Goal: Navigation & Orientation: Find specific page/section

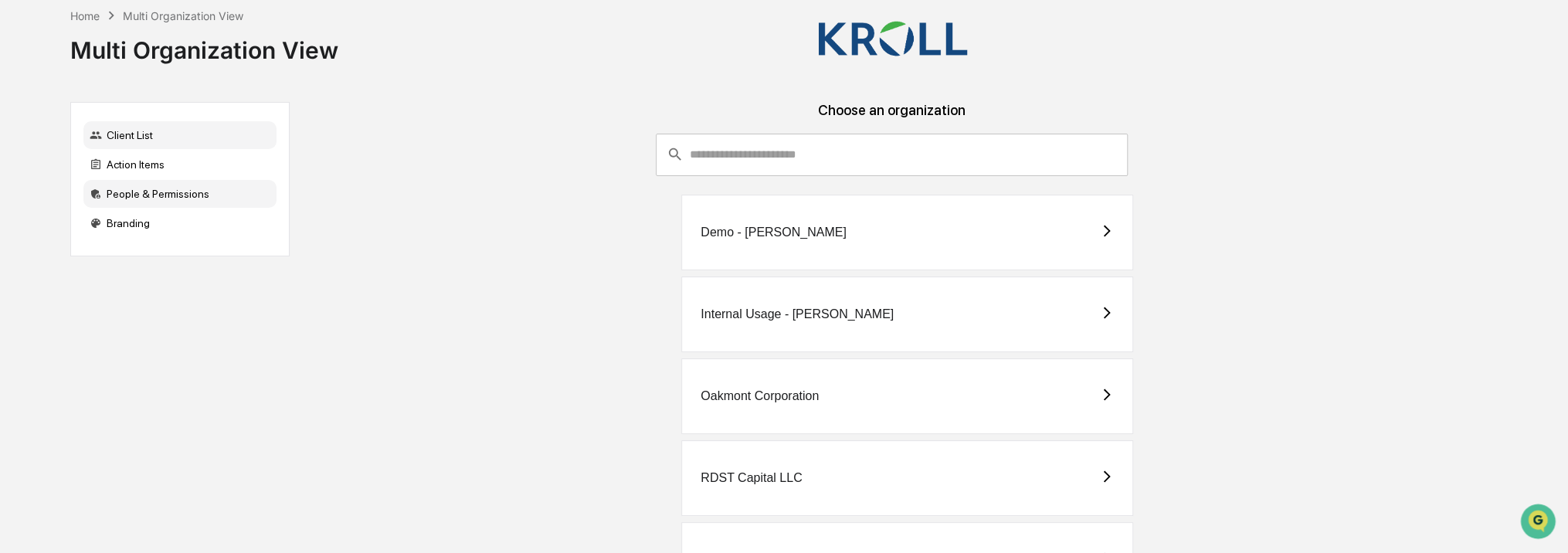
click at [185, 201] on div "People & Permissions" at bounding box center [180, 194] width 193 height 28
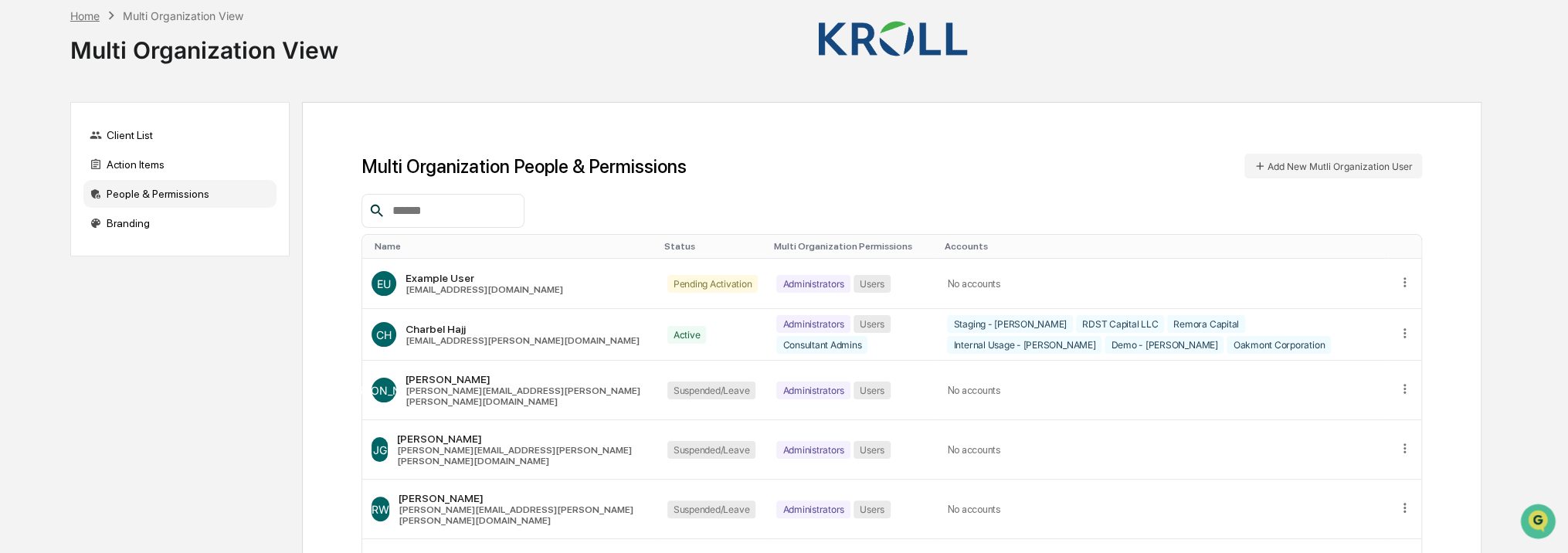
click at [81, 13] on div "Home" at bounding box center [85, 16] width 30 height 13
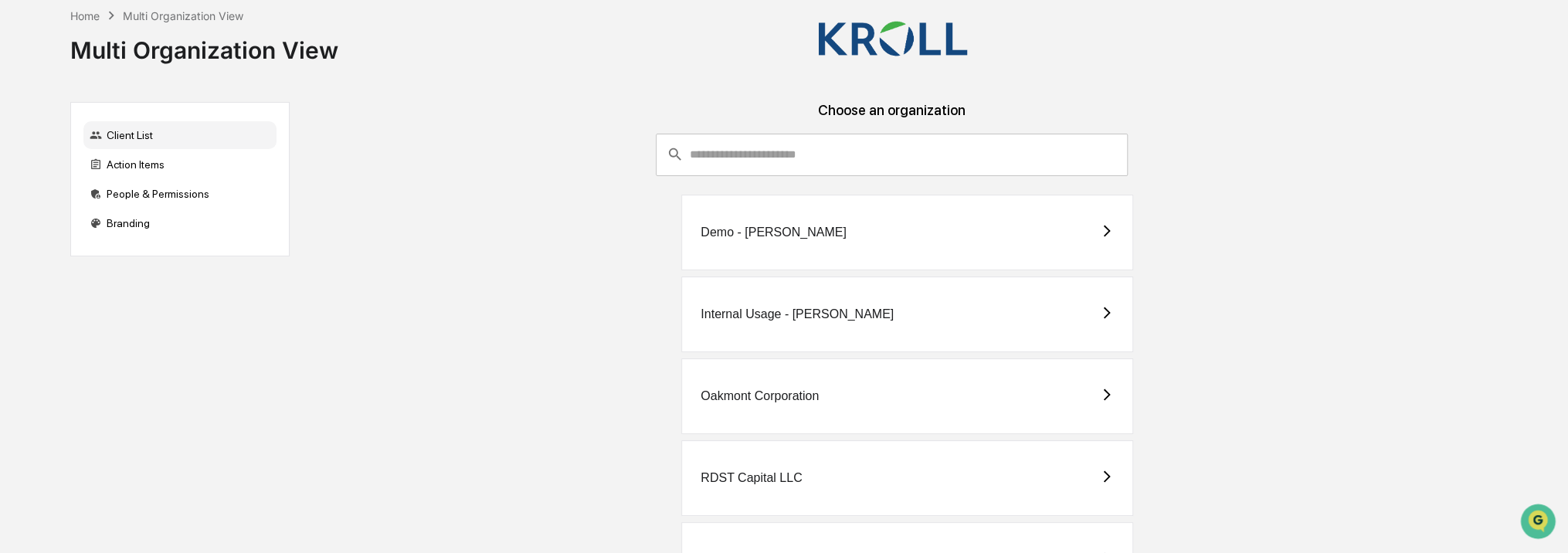
click at [80, 16] on div "Home" at bounding box center [85, 16] width 30 height 13
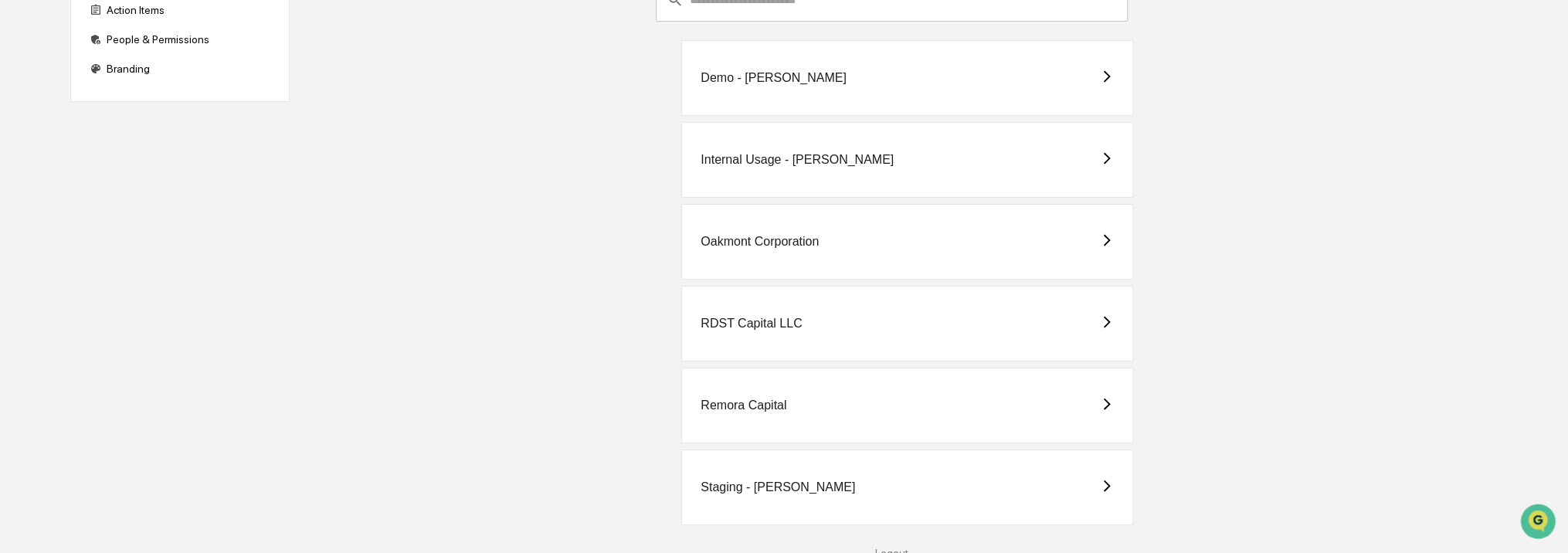
click at [797, 83] on div "Demo - [PERSON_NAME]" at bounding box center [907, 77] width 452 height 75
